Goal: Navigation & Orientation: Find specific page/section

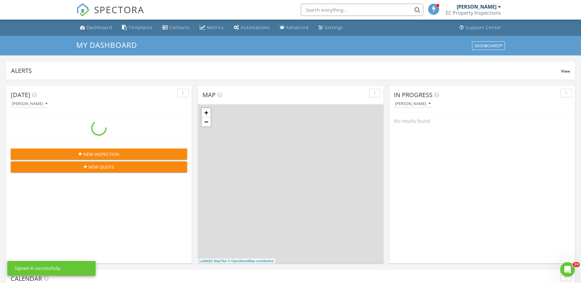
scroll to position [567, 591]
